Goal: Task Accomplishment & Management: Use online tool/utility

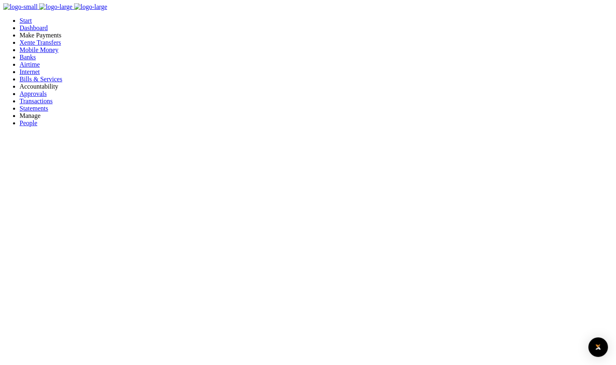
scroll to position [7, 7]
click at [34, 97] on span "Approvals" at bounding box center [33, 93] width 27 height 7
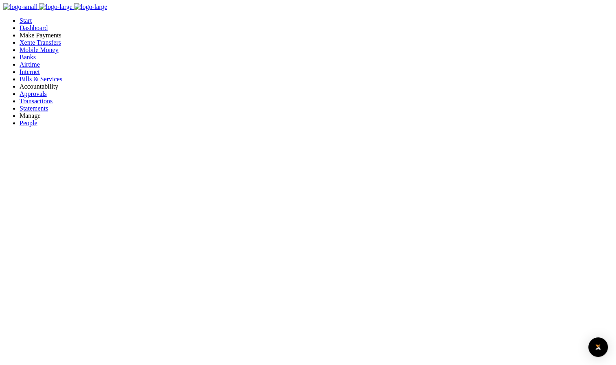
scroll to position [7, 7]
click at [31, 97] on span "Approvals" at bounding box center [33, 93] width 27 height 7
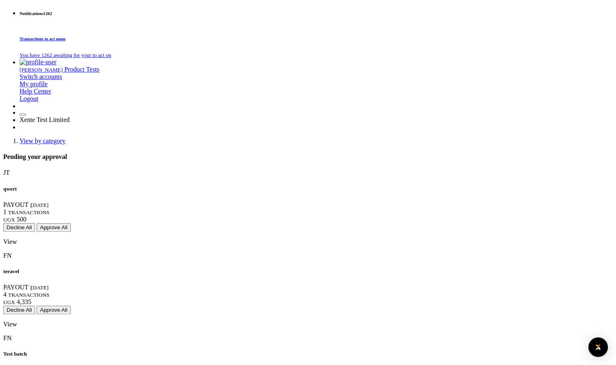
scroll to position [524, 0]
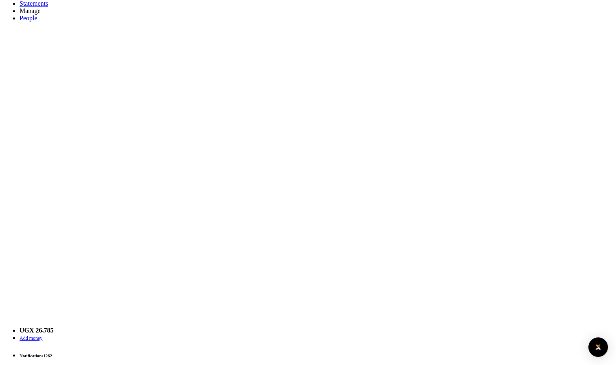
scroll to position [104, 0]
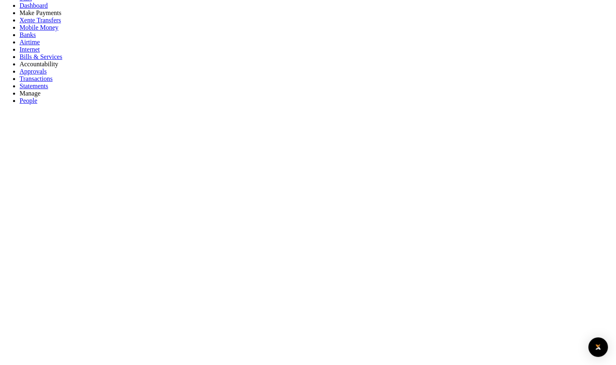
drag, startPoint x: 88, startPoint y: 161, endPoint x: 150, endPoint y: 165, distance: 62.0
copy span "MOBILEMONEYPAYOUT"
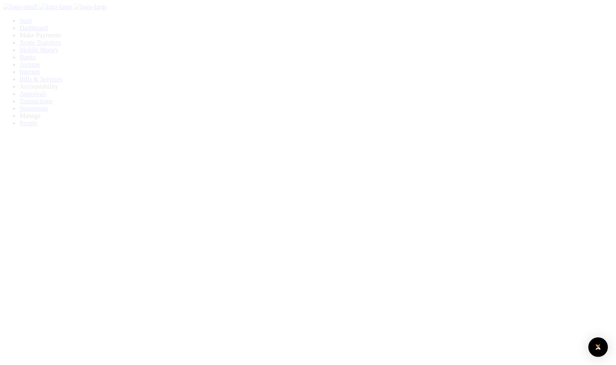
scroll to position [22, 0]
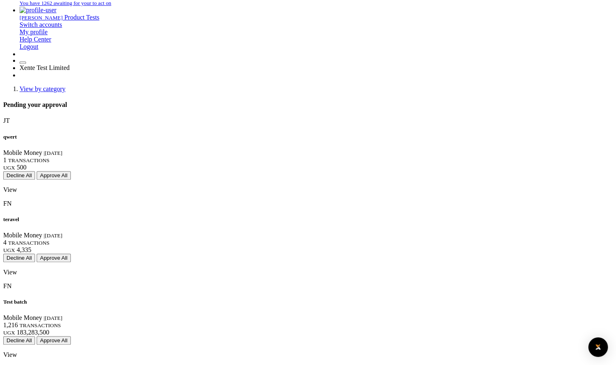
scroll to position [524, 0]
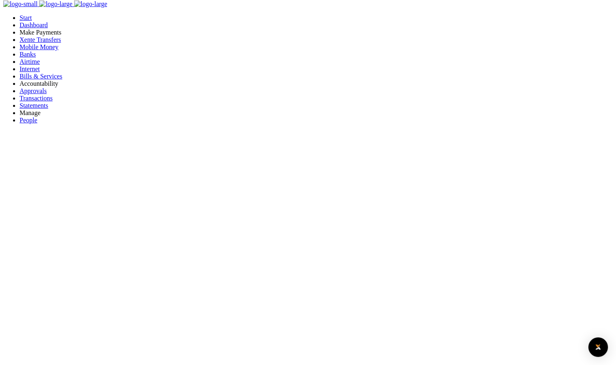
scroll to position [7, 0]
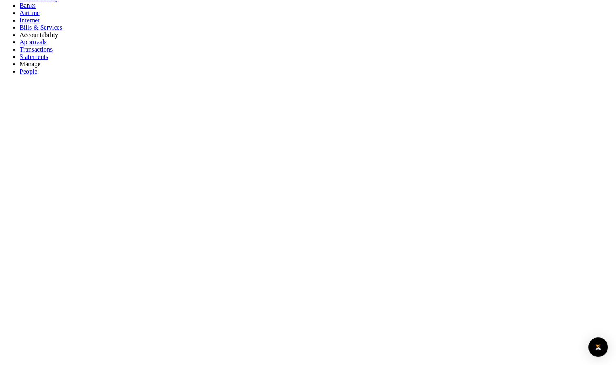
scroll to position [88, 0]
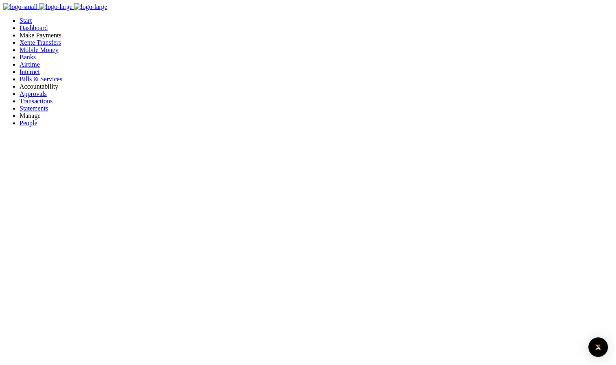
scroll to position [7, 7]
click at [37, 53] on span "Mobile Money" at bounding box center [39, 49] width 39 height 7
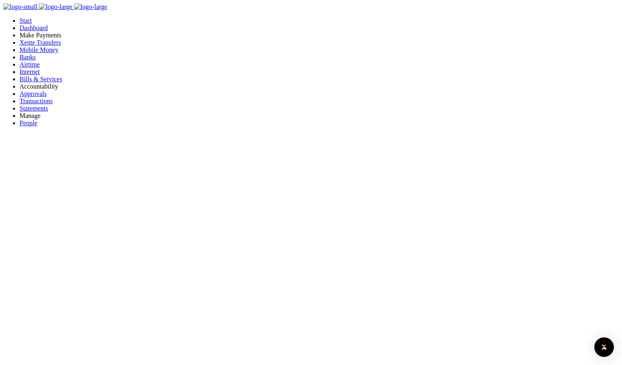
type input "sfdsfs"
